Goal: Information Seeking & Learning: Learn about a topic

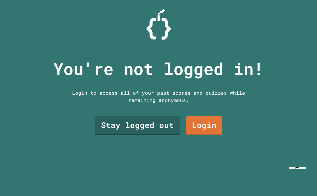
click at [144, 135] on link "Stay logged out" at bounding box center [137, 125] width 85 height 19
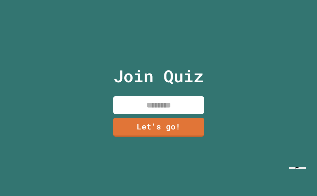
click at [195, 114] on input at bounding box center [158, 105] width 91 height 18
type input "**********"
click at [181, 137] on link "Let's go!" at bounding box center [158, 127] width 91 height 19
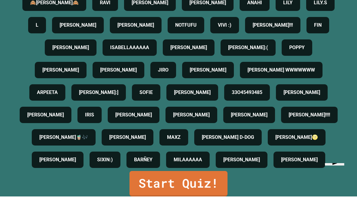
scroll to position [24, 0]
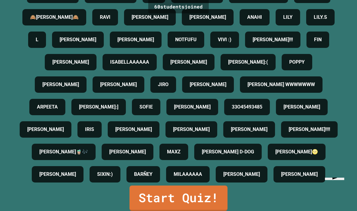
click at [145, 193] on link "Start Quiz!" at bounding box center [179, 197] width 98 height 25
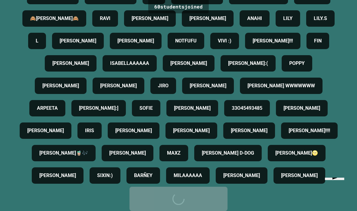
scroll to position [0, 0]
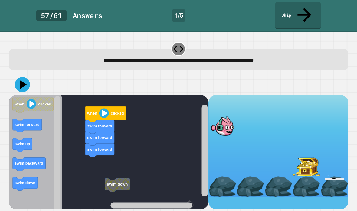
click at [112, 178] on icon "Blockly Workspace" at bounding box center [117, 185] width 25 height 14
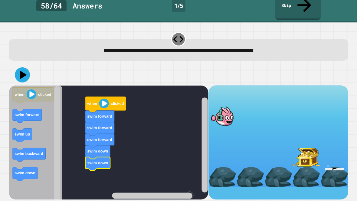
click at [21, 80] on icon at bounding box center [23, 84] width 7 height 9
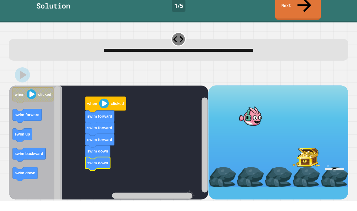
click at [15, 74] on div at bounding box center [179, 84] width 340 height 21
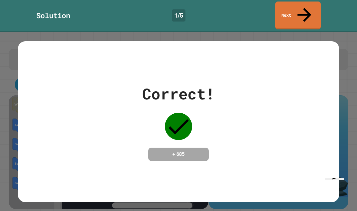
click at [299, 8] on link "Next" at bounding box center [298, 16] width 45 height 28
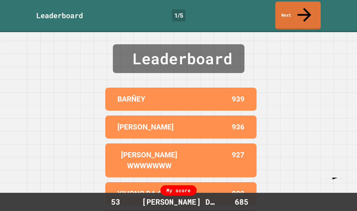
click at [298, 9] on link "Next" at bounding box center [298, 16] width 45 height 28
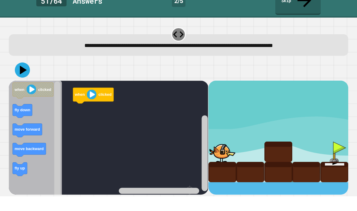
scroll to position [20, 0]
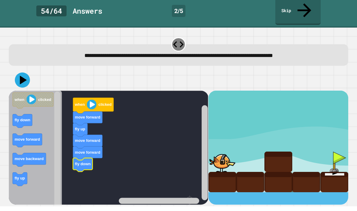
click at [27, 77] on icon at bounding box center [22, 84] width 15 height 15
click at [20, 77] on icon at bounding box center [22, 84] width 15 height 15
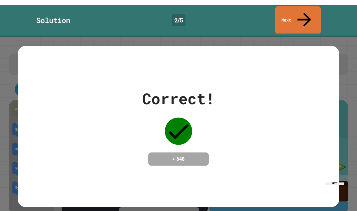
scroll to position [0, 0]
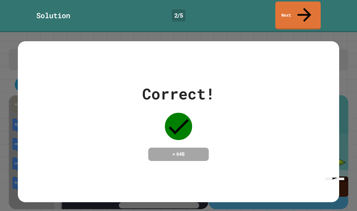
click at [316, 12] on link "Next" at bounding box center [298, 16] width 45 height 28
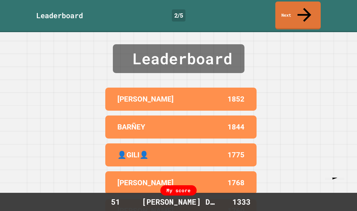
click at [302, 6] on icon at bounding box center [304, 15] width 21 height 21
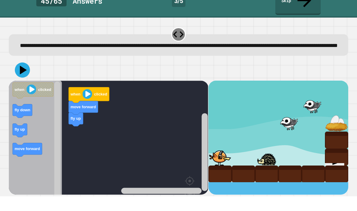
scroll to position [15, 0]
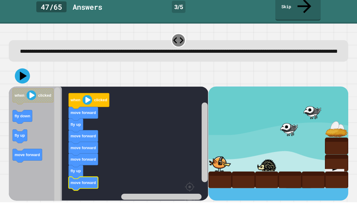
click at [25, 77] on icon at bounding box center [22, 84] width 15 height 15
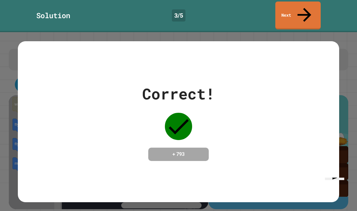
scroll to position [0, 0]
click at [306, 6] on icon at bounding box center [304, 15] width 21 height 21
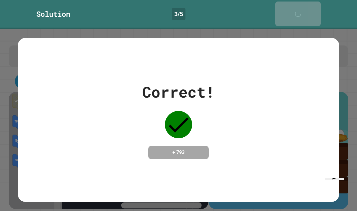
click at [304, 13] on icon at bounding box center [300, 17] width 8 height 8
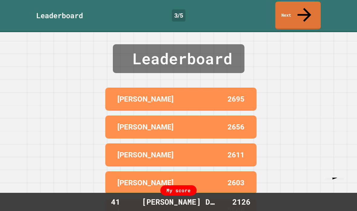
scroll to position [1, 0]
click at [300, 11] on link "Next" at bounding box center [298, 16] width 45 height 28
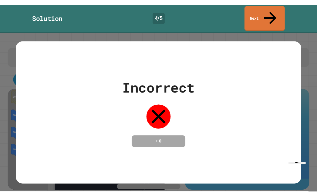
scroll to position [10, 0]
